Goal: Communication & Community: Answer question/provide support

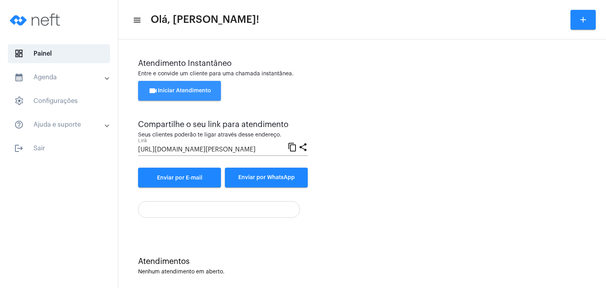
click at [194, 88] on span "videocam Iniciar Atendimento" at bounding box center [179, 91] width 63 height 6
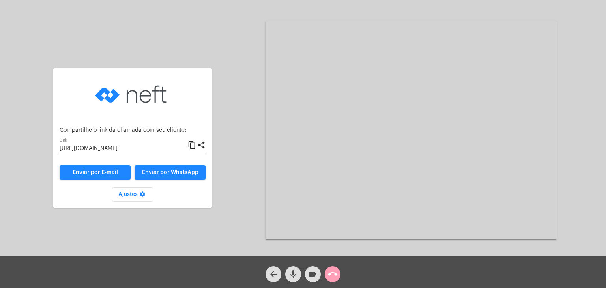
click at [331, 273] on mat-icon "call_end" at bounding box center [332, 273] width 9 height 9
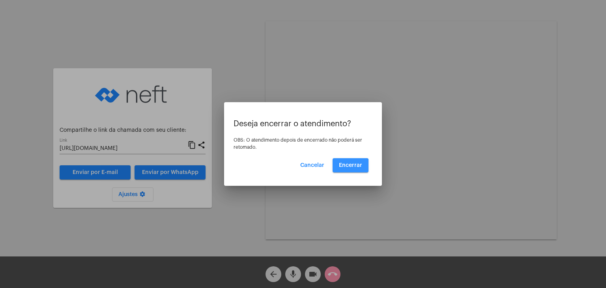
click at [346, 168] on button "Encerrar" at bounding box center [351, 165] width 36 height 14
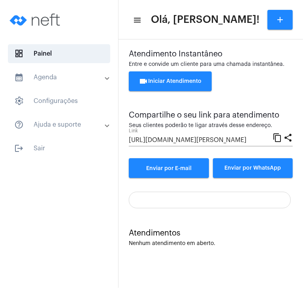
click at [204, 65] on div "Entre e convide um cliente para uma chamada instantânea." at bounding box center [211, 65] width 164 height 6
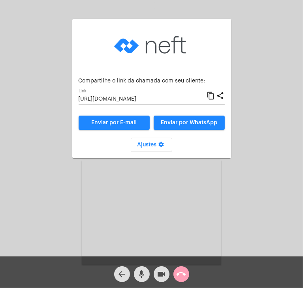
click at [183, 275] on mat-icon "call_end" at bounding box center [180, 273] width 9 height 9
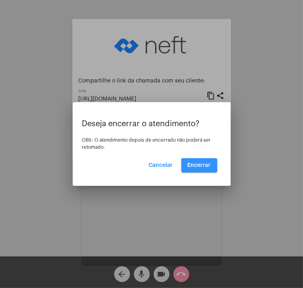
click at [207, 168] on span "Encerrar" at bounding box center [198, 166] width 23 height 6
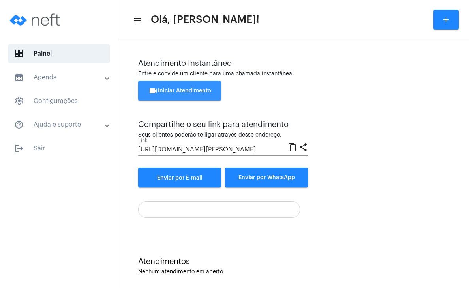
click at [153, 97] on button "videocam Iniciar Atendimento" at bounding box center [179, 91] width 83 height 20
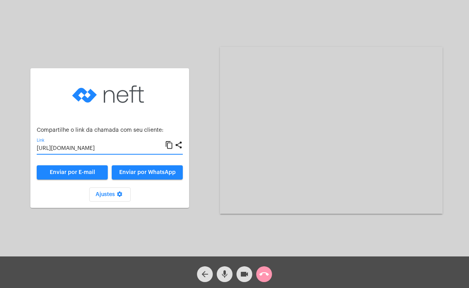
click at [84, 151] on input "[URL][DOMAIN_NAME]" at bounding box center [101, 149] width 128 height 6
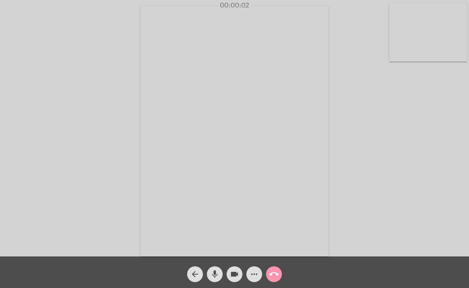
click at [408, 38] on video at bounding box center [428, 32] width 78 height 58
click at [290, 67] on video at bounding box center [290, 130] width 289 height 217
